Goal: Information Seeking & Learning: Learn about a topic

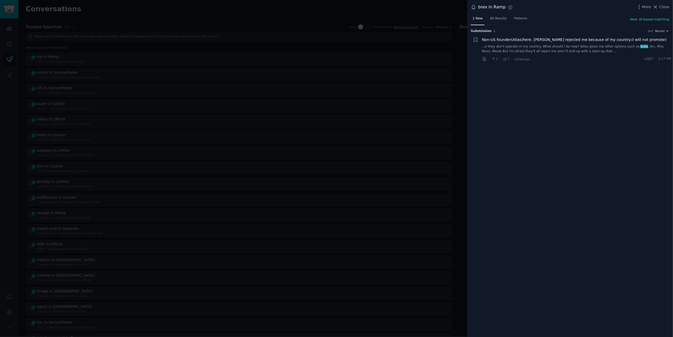
click at [588, 50] on link "...e they don't operate in my country. What should I do now? Atlas gives me oth…" at bounding box center [576, 48] width 189 height 9
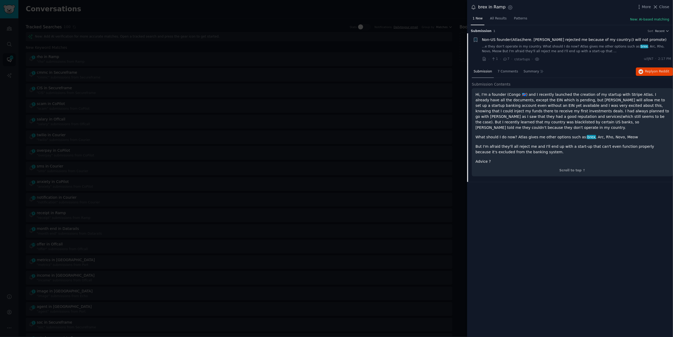
click at [400, 6] on div at bounding box center [336, 168] width 673 height 337
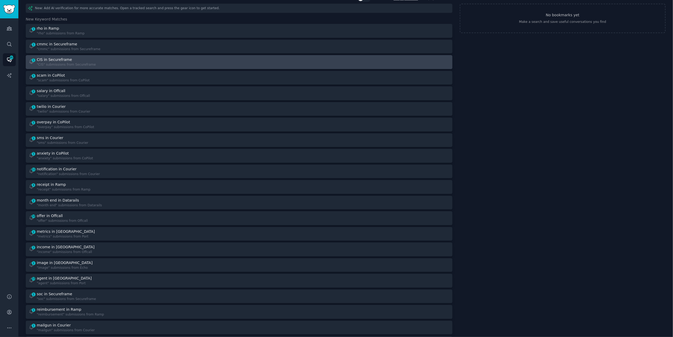
scroll to position [35, 0]
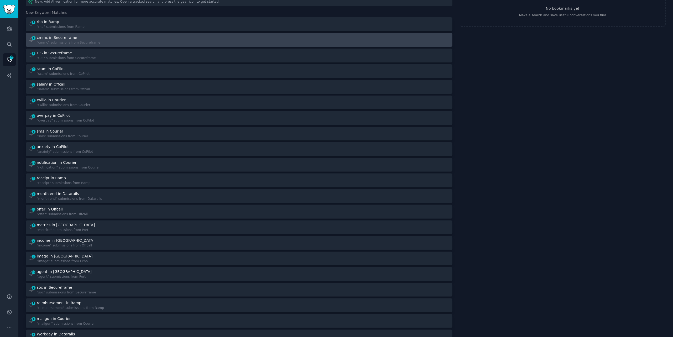
click at [178, 45] on link "1 cmmc in Secureframe "cmmc" submissions from Secureframe" at bounding box center [239, 40] width 427 height 14
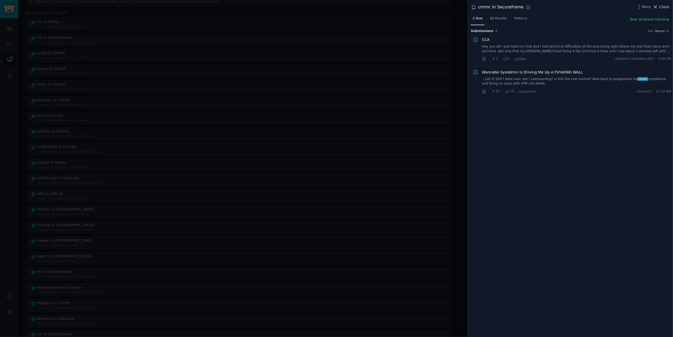
click at [663, 7] on span "Close" at bounding box center [664, 7] width 10 height 6
